Goal: Register for event/course

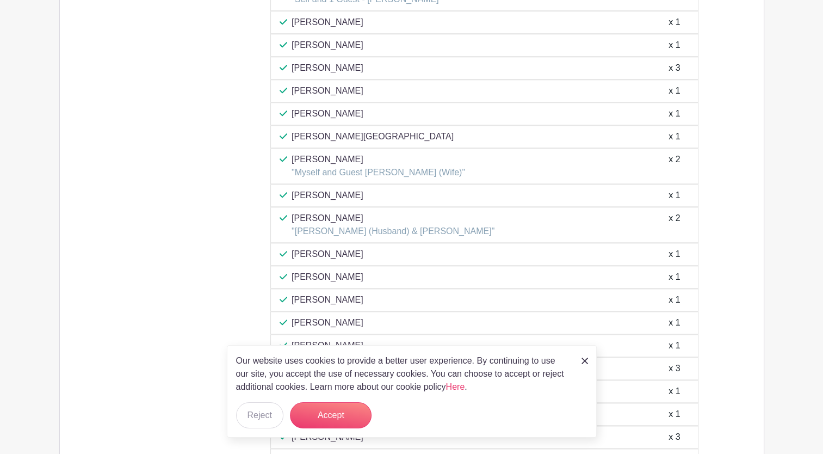
scroll to position [1197, 0]
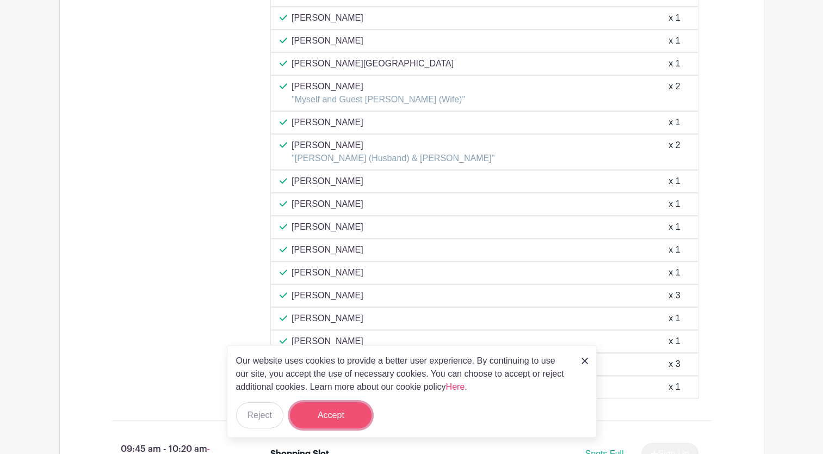
click at [321, 417] on button "Accept" at bounding box center [331, 415] width 82 height 26
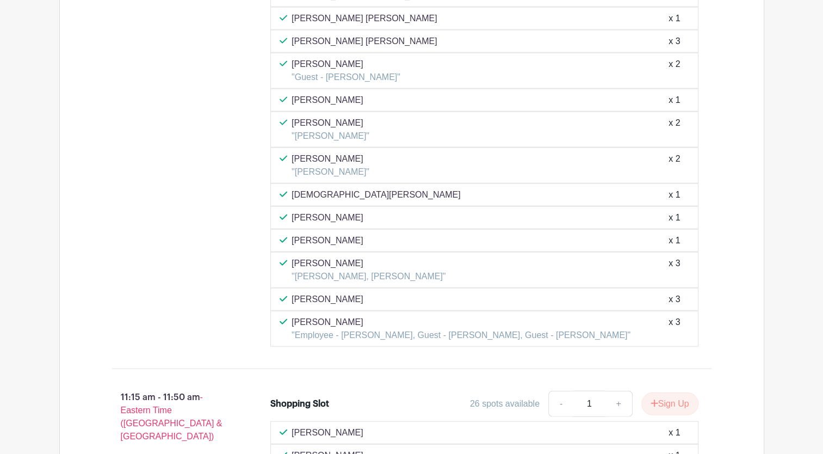
scroll to position [2776, 0]
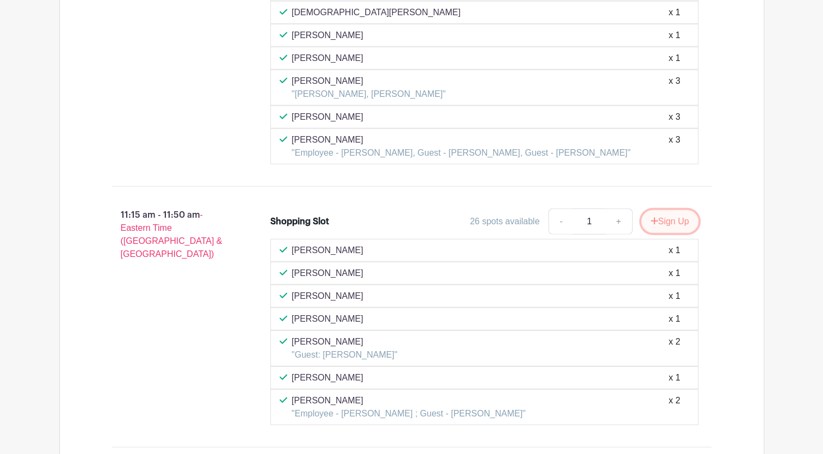
click at [668, 210] on button "Sign Up" at bounding box center [670, 221] width 57 height 23
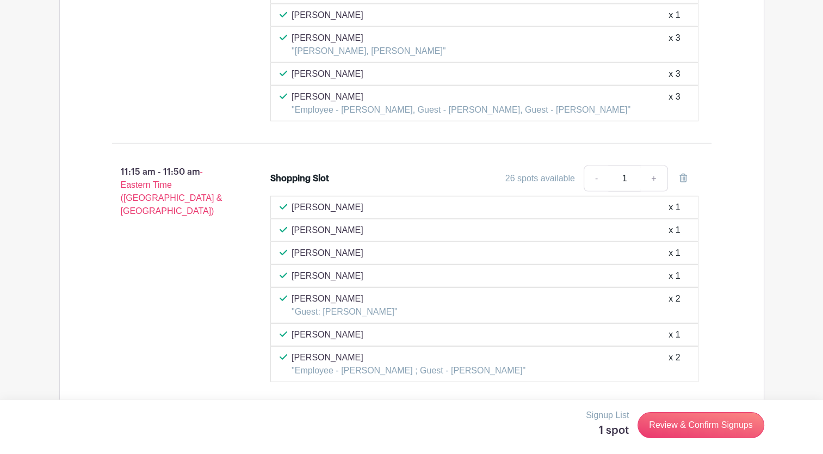
scroll to position [2885, 0]
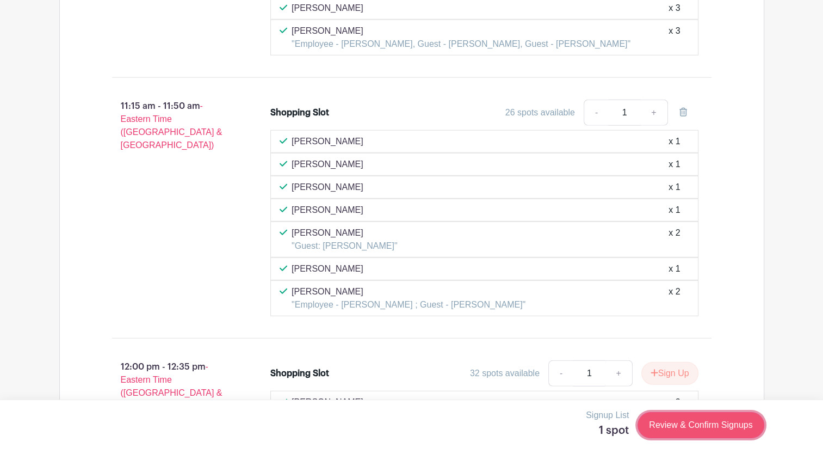
click at [669, 423] on link "Review & Confirm Signups" at bounding box center [701, 425] width 126 height 26
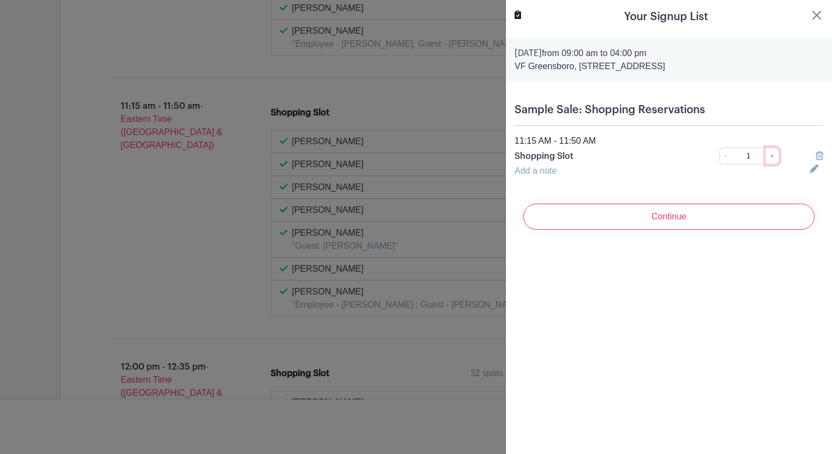
click at [765, 154] on link "+" at bounding box center [772, 155] width 14 height 17
type input "3"
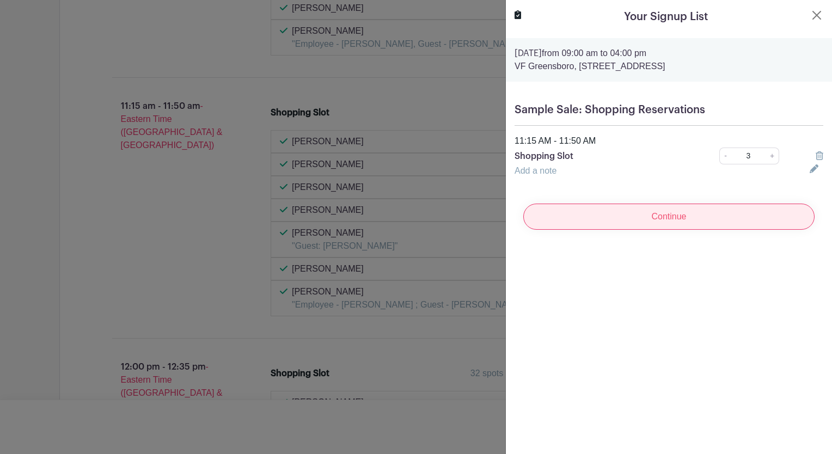
click at [704, 226] on input "Continue" at bounding box center [668, 217] width 291 height 26
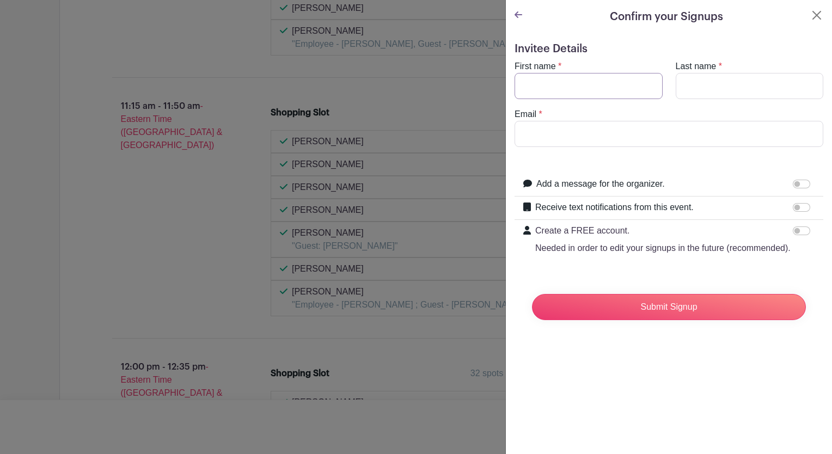
click at [595, 88] on input "First name" at bounding box center [588, 86] width 148 height 26
type input "Chetan"
type input "[PERSON_NAME]"
type input "[EMAIL_ADDRESS][DOMAIN_NAME]"
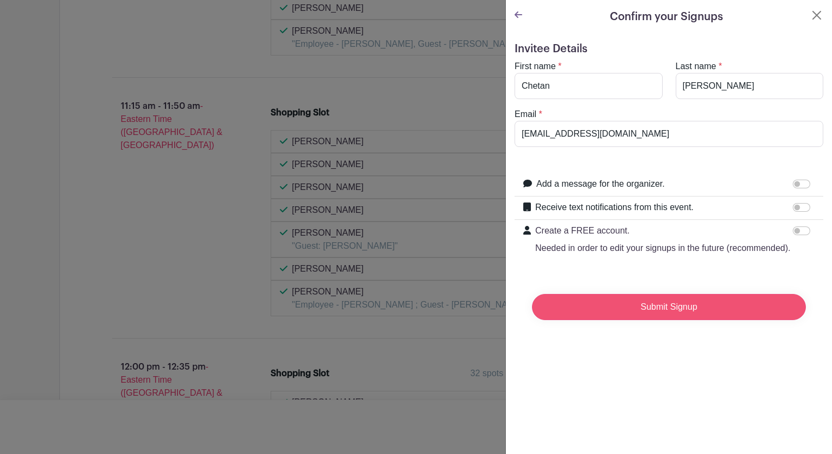
click at [632, 320] on input "Submit Signup" at bounding box center [669, 307] width 274 height 26
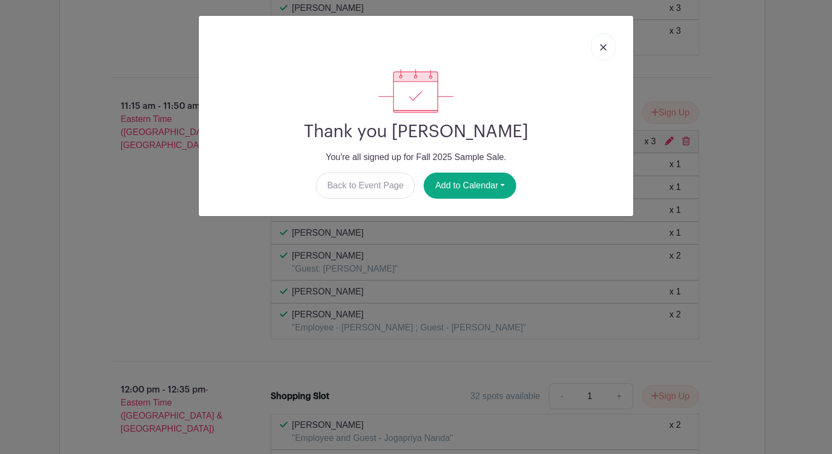
click at [602, 45] on img at bounding box center [603, 47] width 7 height 7
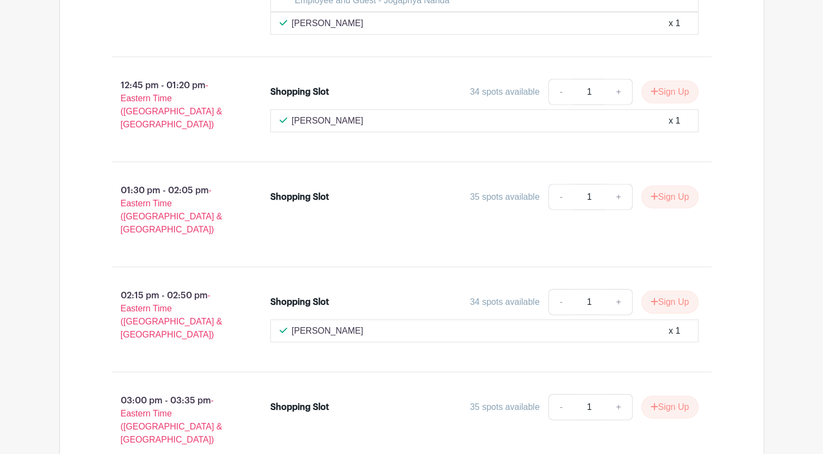
scroll to position [3323, 0]
click at [687, 290] on button "Sign Up" at bounding box center [670, 301] width 57 height 23
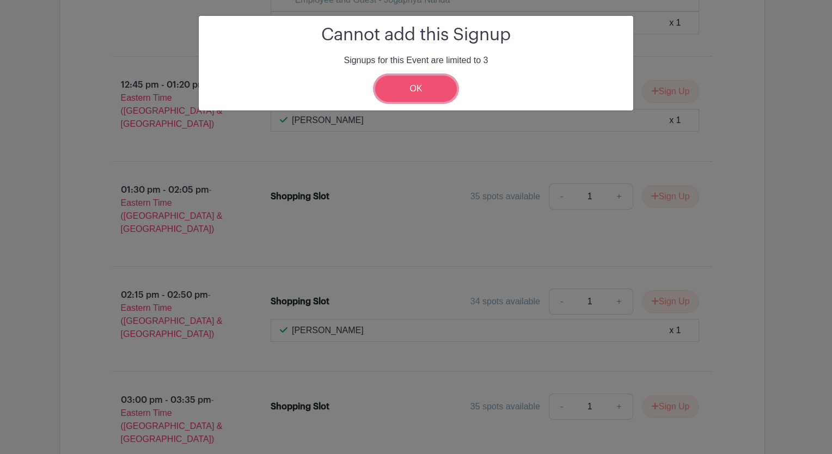
click at [439, 95] on link "OK" at bounding box center [416, 89] width 82 height 26
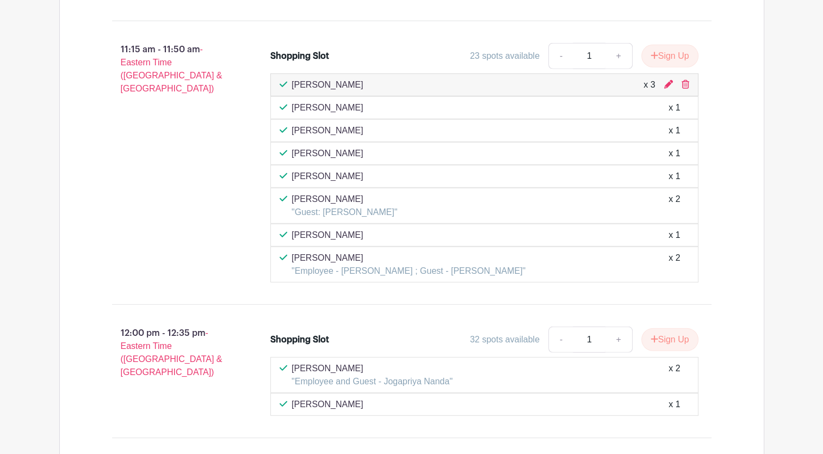
scroll to position [2942, 0]
click at [668, 79] on icon at bounding box center [669, 83] width 9 height 9
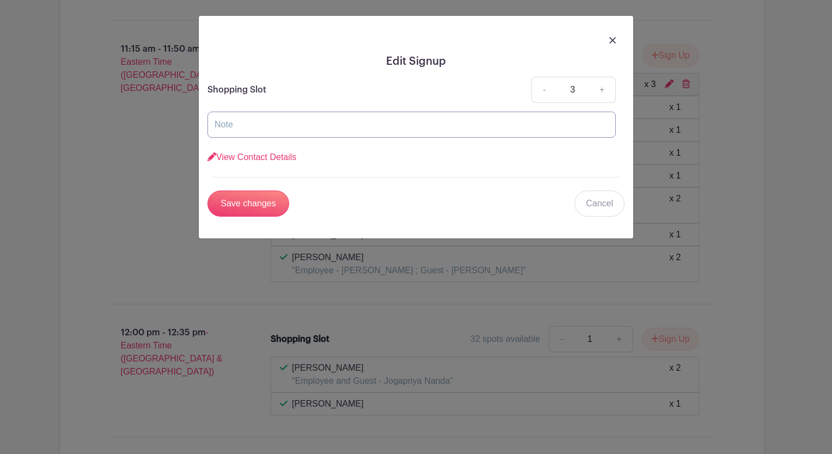
click at [430, 112] on input "text" at bounding box center [411, 125] width 408 height 26
type input "Employee and 2 guests"
click at [254, 201] on input "Save changes" at bounding box center [248, 203] width 82 height 26
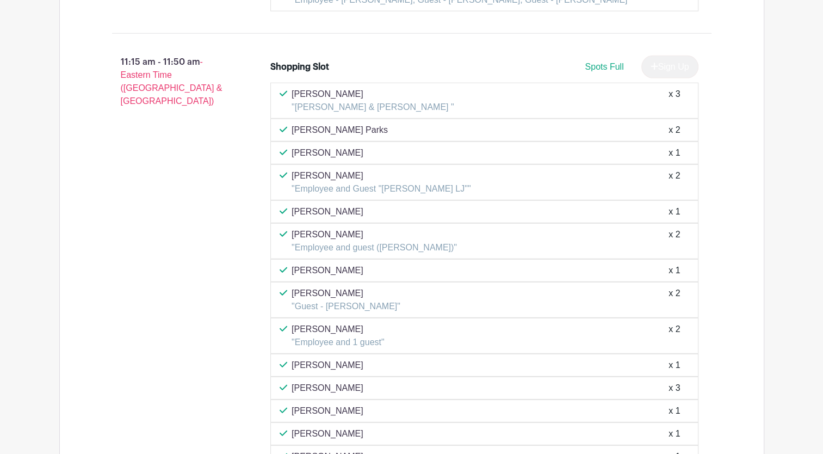
scroll to position [2955, 0]
